Goal: Find specific page/section: Find specific page/section

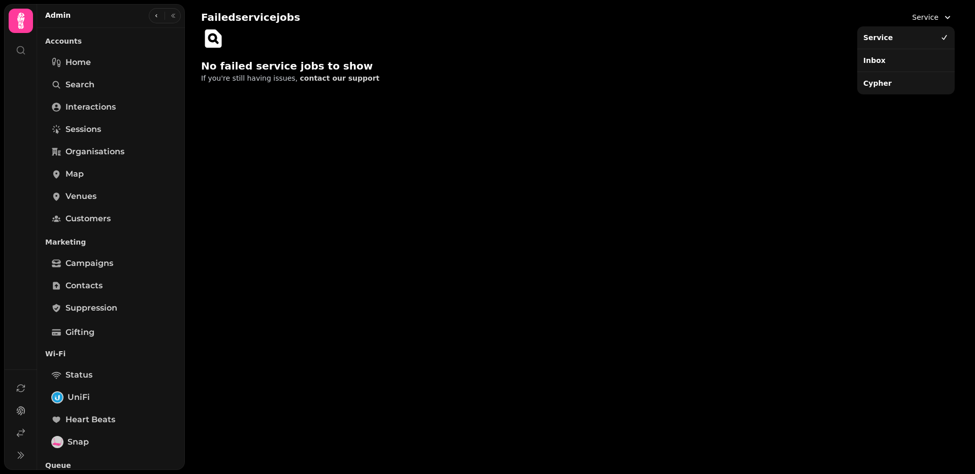
click at [937, 22] on button "Service" at bounding box center [932, 17] width 53 height 18
click at [890, 60] on div "Inbox" at bounding box center [905, 60] width 93 height 18
click at [926, 17] on span "Inbox" at bounding box center [928, 17] width 19 height 10
drag, startPoint x: 896, startPoint y: 92, endPoint x: 891, endPoint y: 89, distance: 6.2
click at [896, 92] on div "Cypher" at bounding box center [906, 83] width 98 height 23
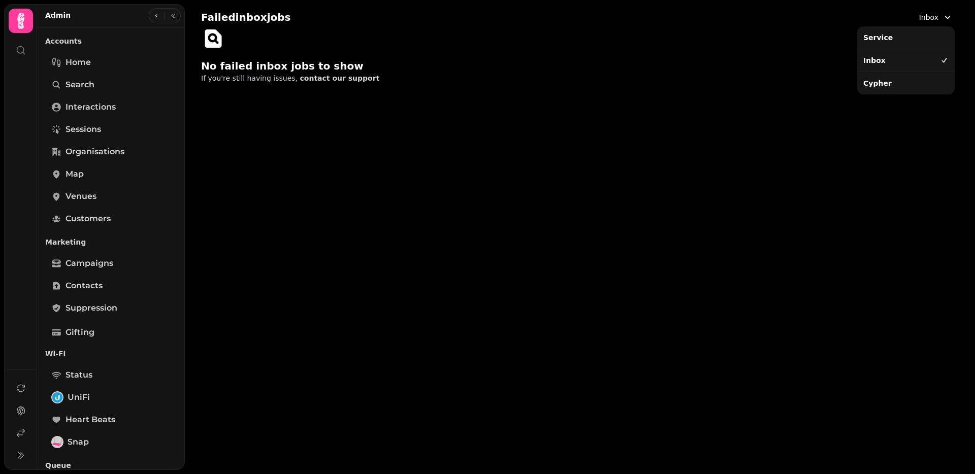
click at [875, 85] on div "Cypher" at bounding box center [905, 83] width 93 height 18
